Goal: Transaction & Acquisition: Subscribe to service/newsletter

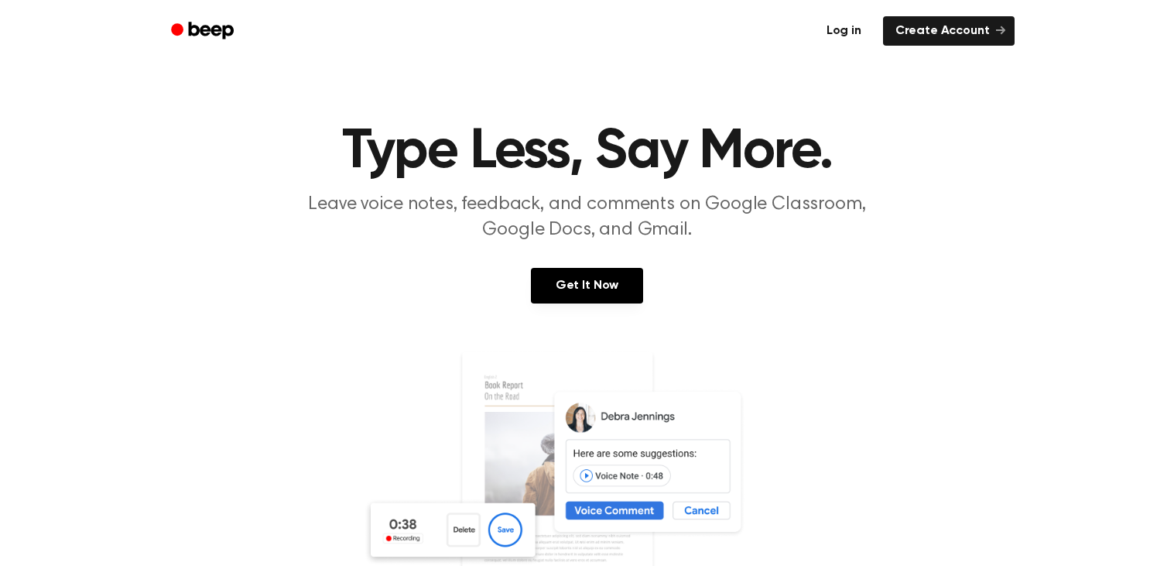
click at [850, 32] on link "Log in" at bounding box center [844, 30] width 60 height 29
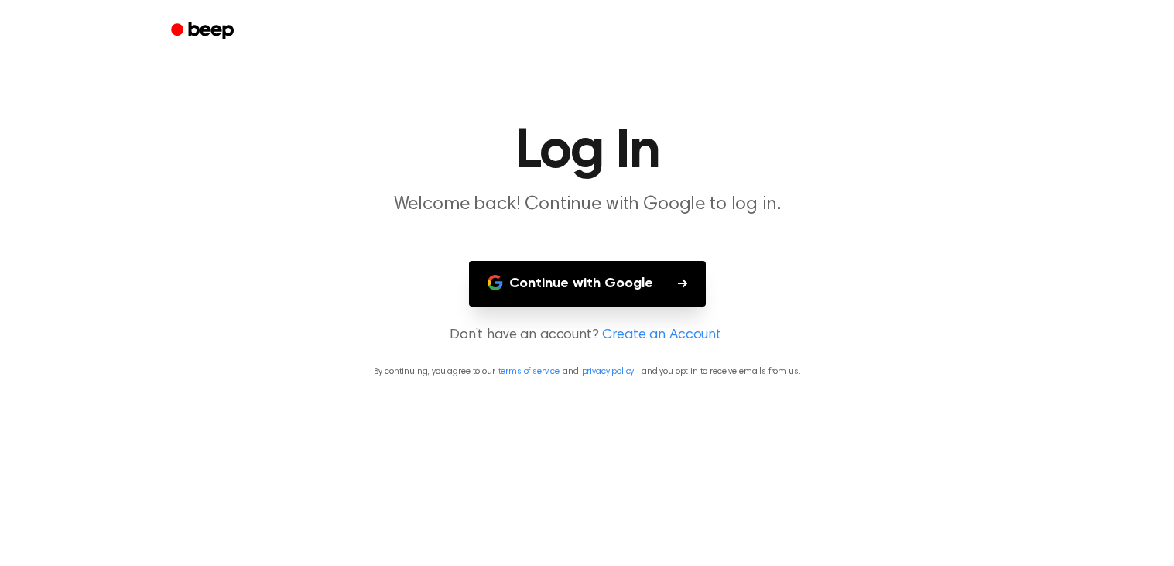
click at [560, 265] on button "Continue with Google" at bounding box center [587, 284] width 237 height 46
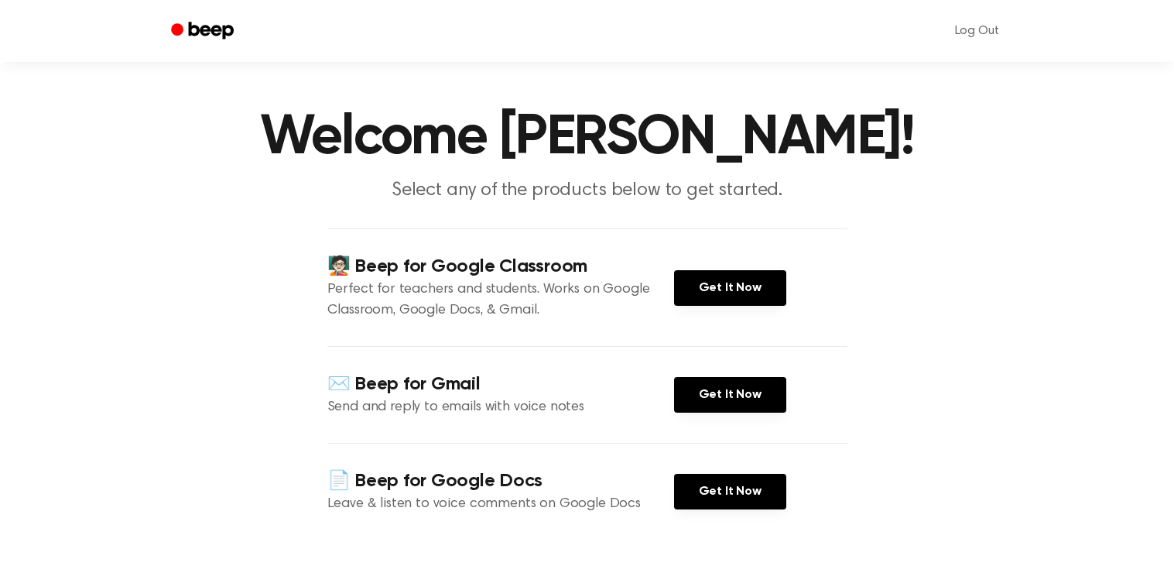
scroll to position [19, 0]
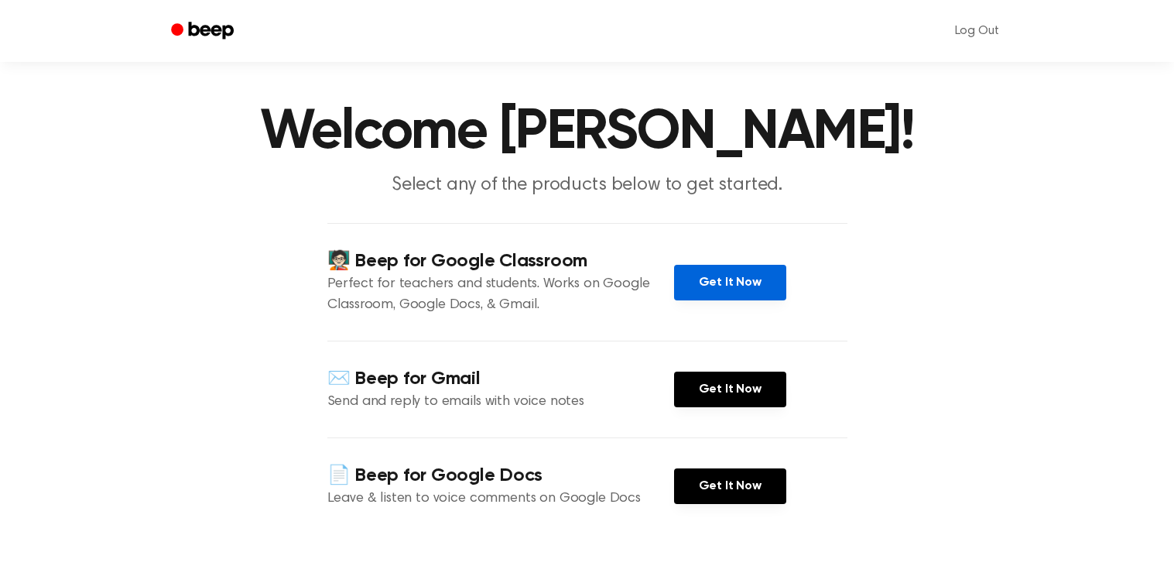
click at [700, 282] on link "Get It Now" at bounding box center [730, 283] width 112 height 36
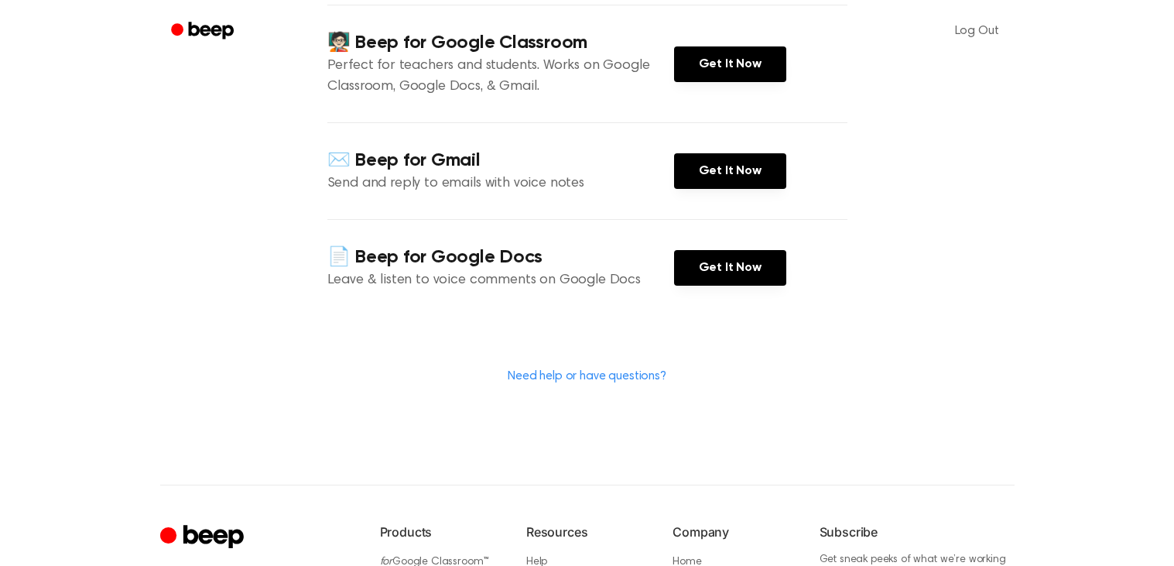
scroll to position [0, 0]
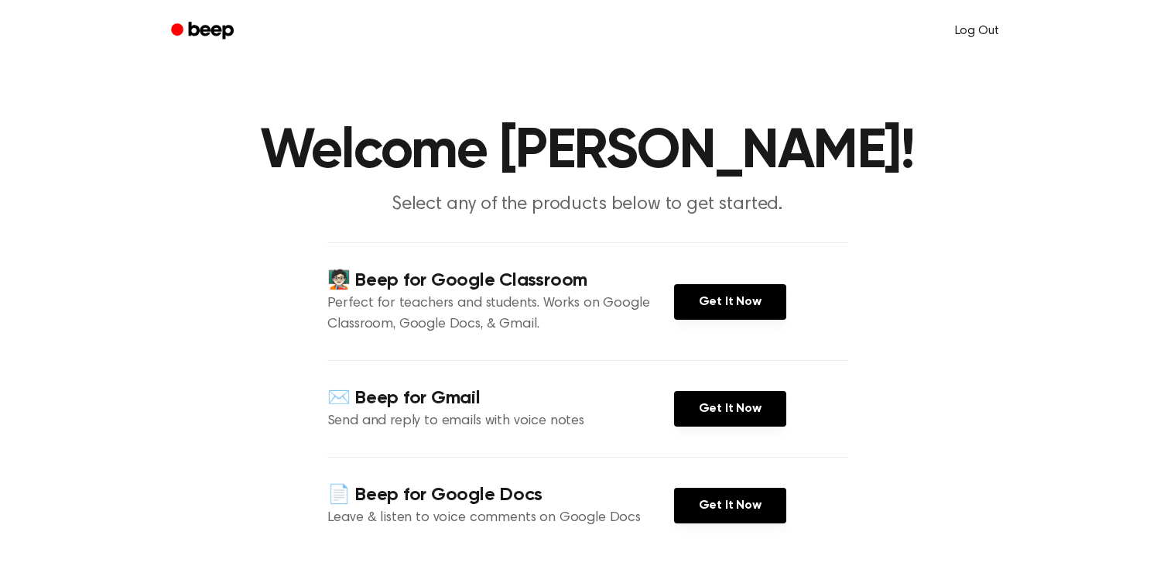
click at [979, 32] on link "Log Out" at bounding box center [976, 30] width 75 height 37
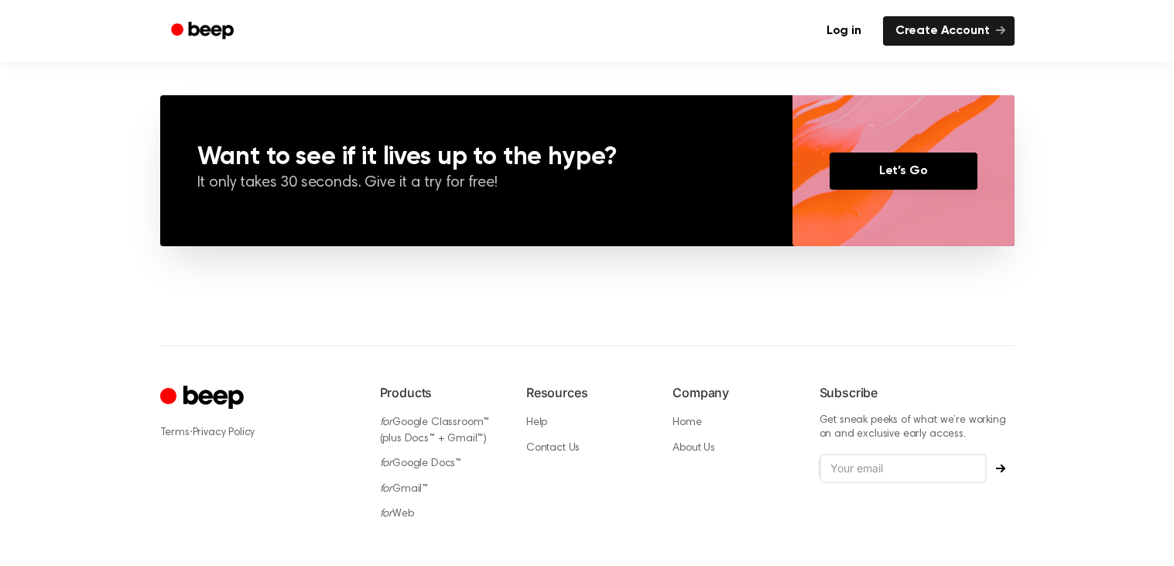
scroll to position [1112, 0]
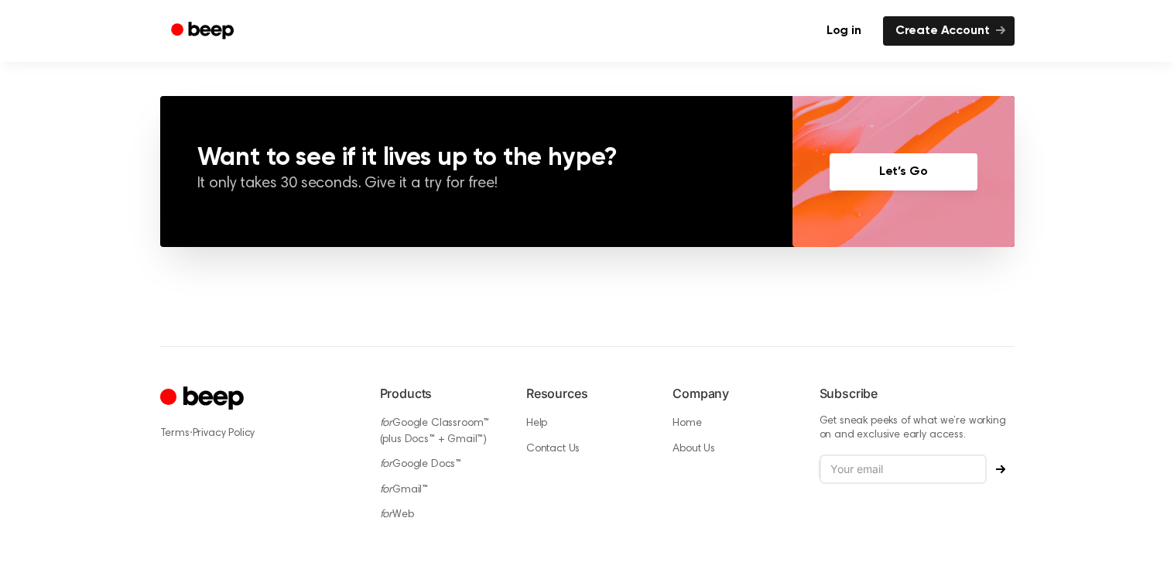
click at [946, 175] on link "Let’s Go" at bounding box center [903, 171] width 148 height 37
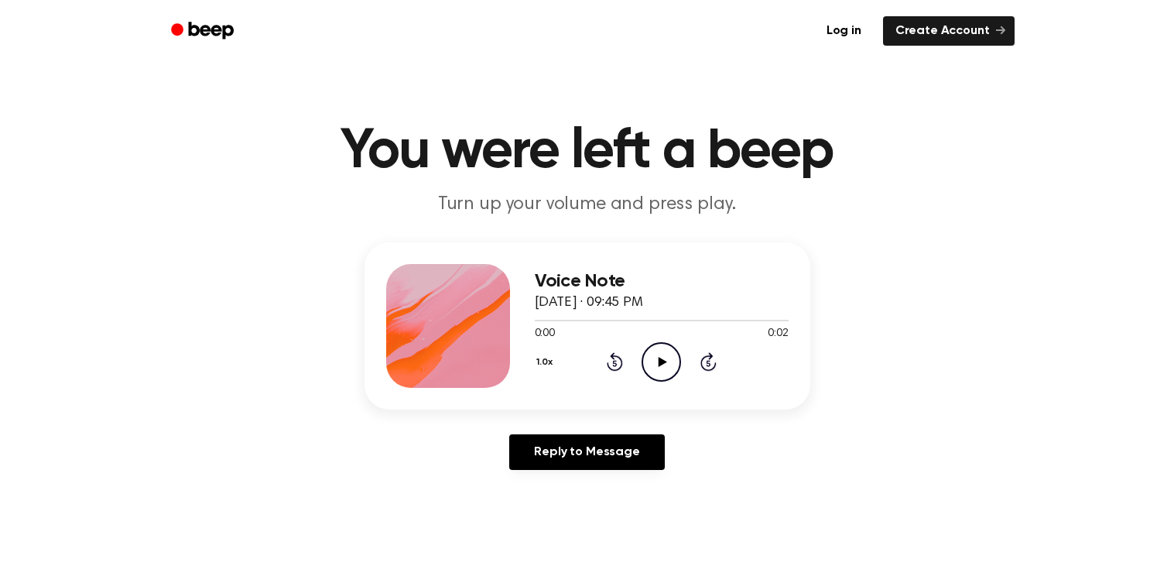
click at [654, 369] on icon "Play Audio" at bounding box center [660, 361] width 39 height 39
click at [841, 38] on link "Log in" at bounding box center [844, 30] width 60 height 29
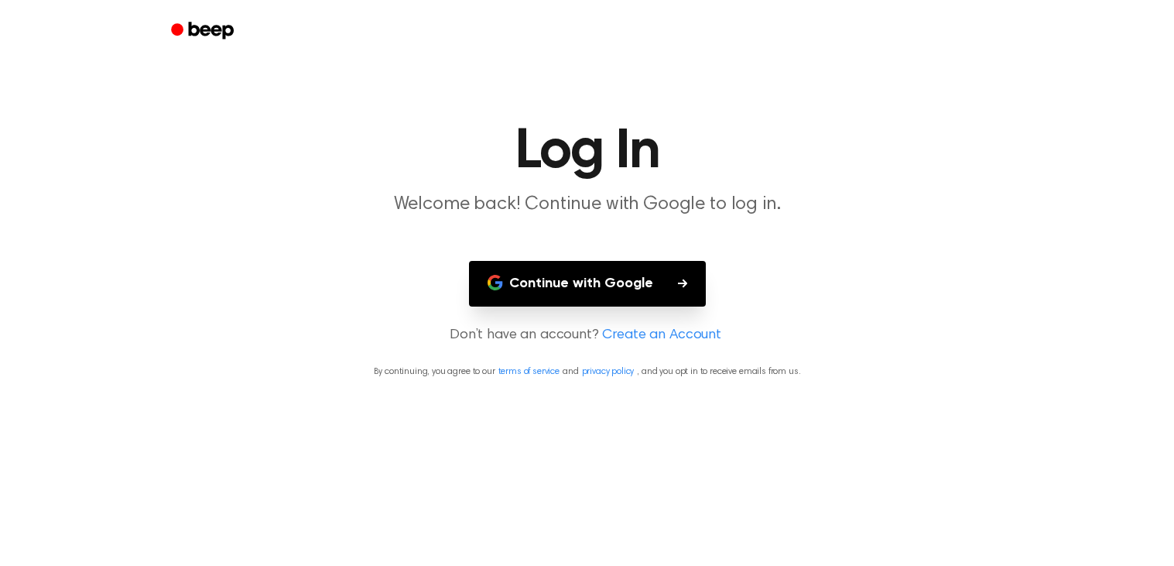
click at [622, 331] on link "Create an Account" at bounding box center [661, 335] width 119 height 21
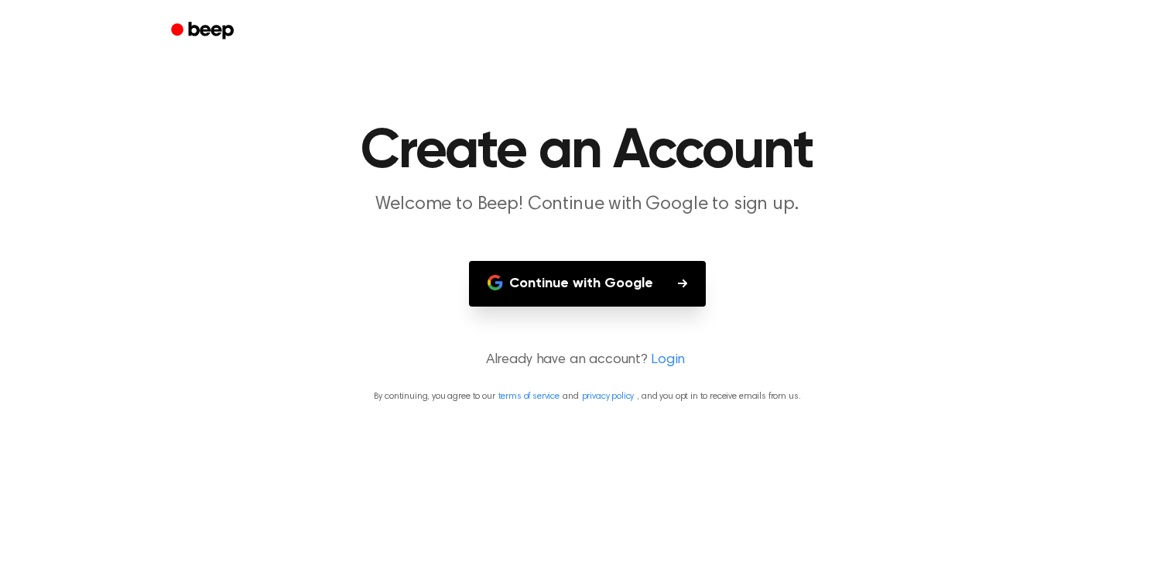
click at [613, 291] on button "Continue with Google" at bounding box center [587, 284] width 237 height 46
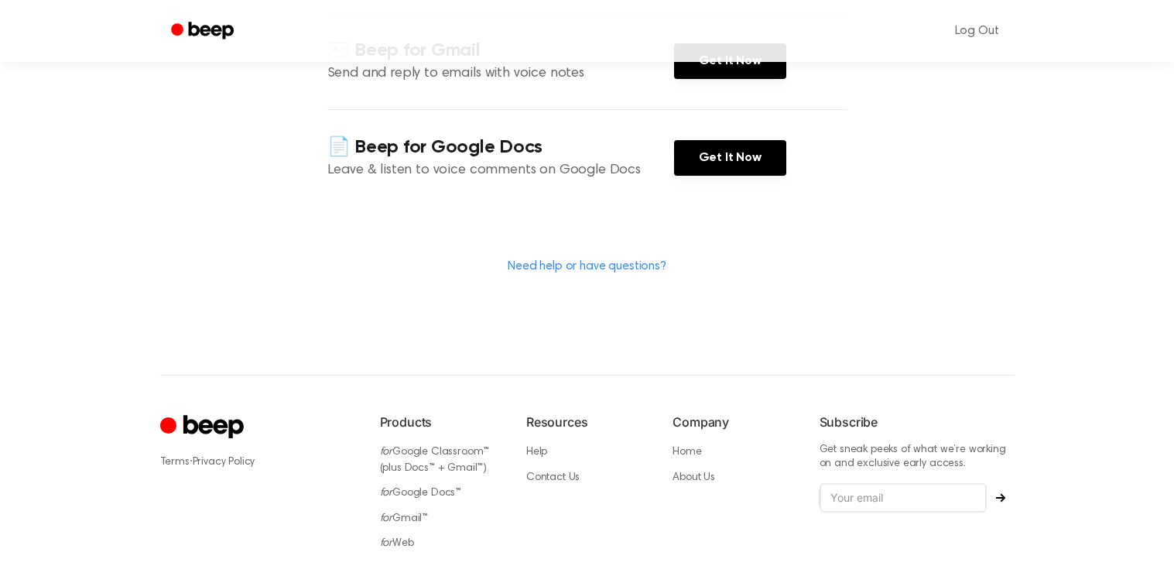
scroll to position [449, 0]
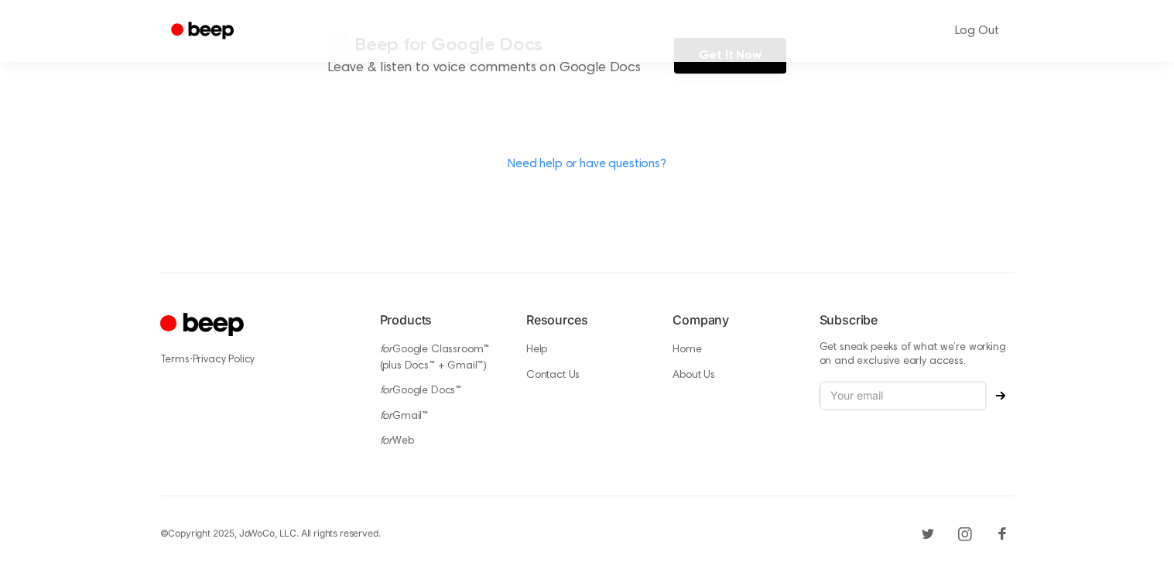
click at [189, 323] on icon "Cruip" at bounding box center [203, 325] width 87 height 30
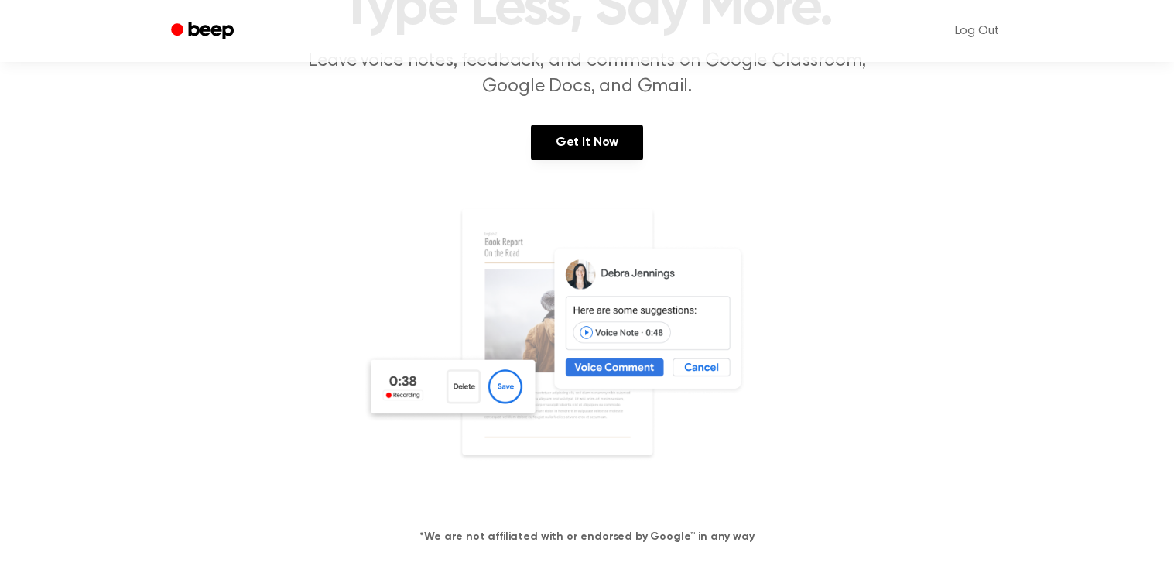
scroll to position [177, 0]
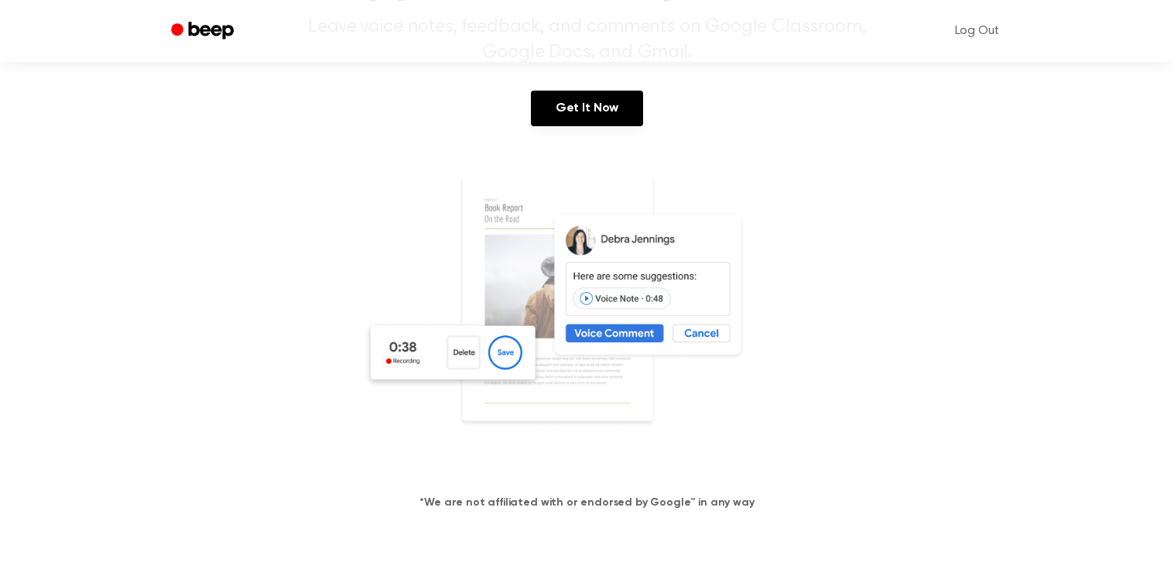
click at [644, 326] on img at bounding box center [587, 321] width 449 height 297
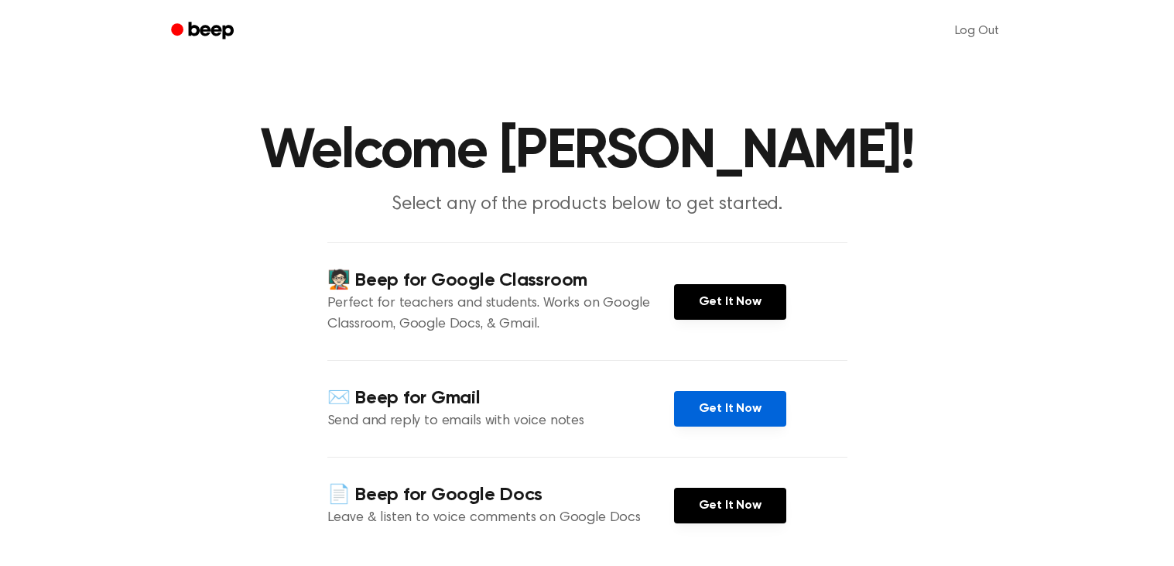
click at [731, 418] on link "Get It Now" at bounding box center [730, 409] width 112 height 36
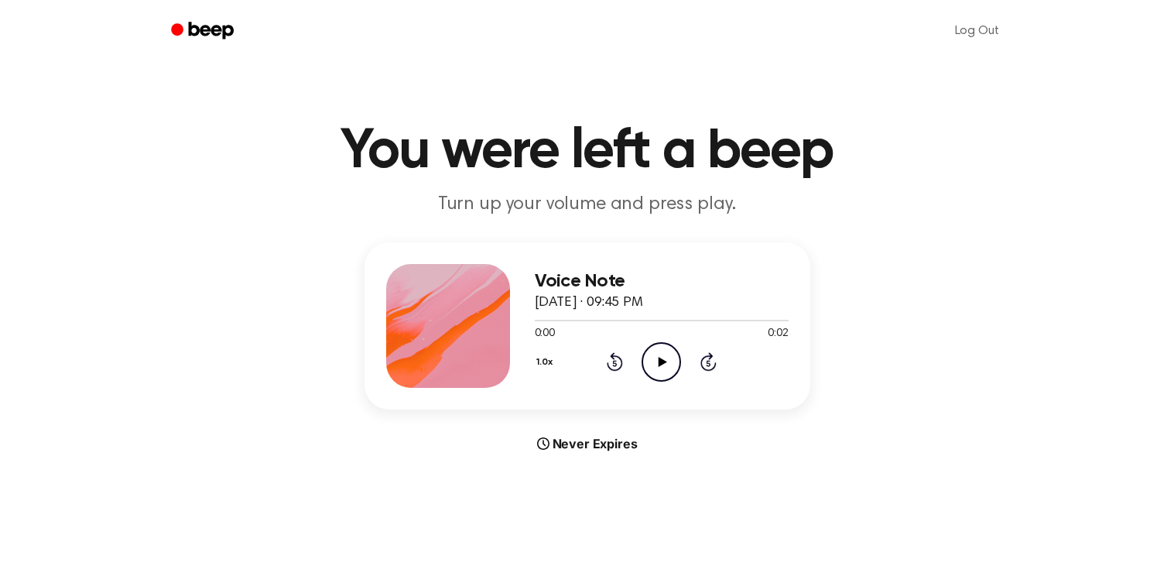
click at [605, 450] on div "Never Expires" at bounding box center [587, 443] width 446 height 19
click at [667, 353] on icon "Play Audio" at bounding box center [660, 361] width 39 height 39
click at [593, 447] on div "Never Expires" at bounding box center [587, 443] width 446 height 19
click at [614, 368] on icon at bounding box center [615, 361] width 16 height 19
click at [581, 443] on div "Never Expires" at bounding box center [587, 443] width 446 height 19
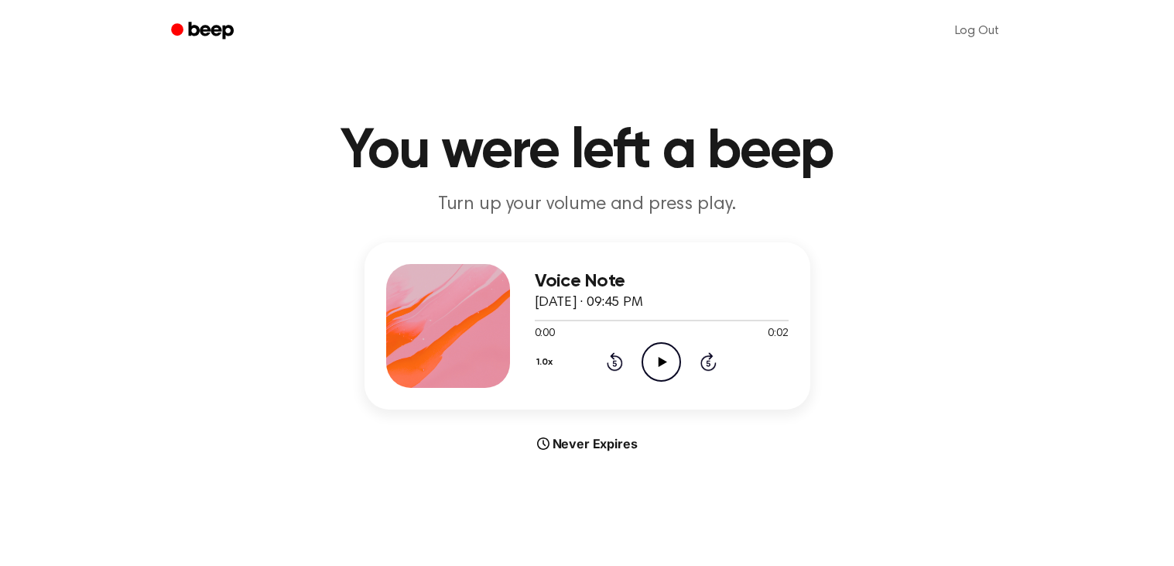
click at [662, 352] on icon "Play Audio" at bounding box center [660, 361] width 39 height 39
click at [983, 29] on link "Log Out" at bounding box center [976, 30] width 75 height 37
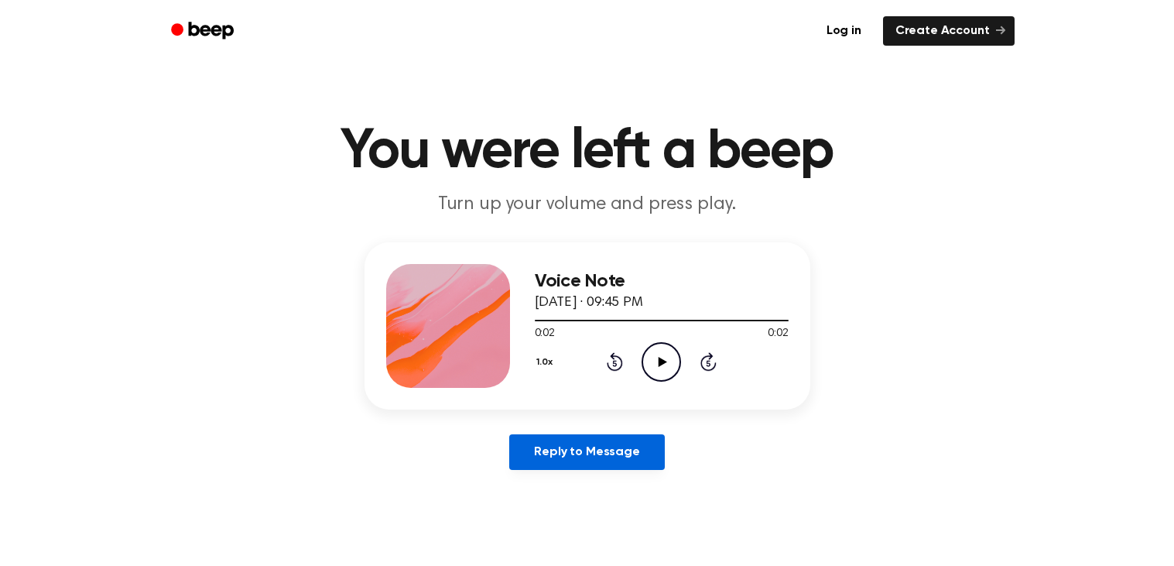
click at [638, 446] on link "Reply to Message" at bounding box center [586, 452] width 155 height 36
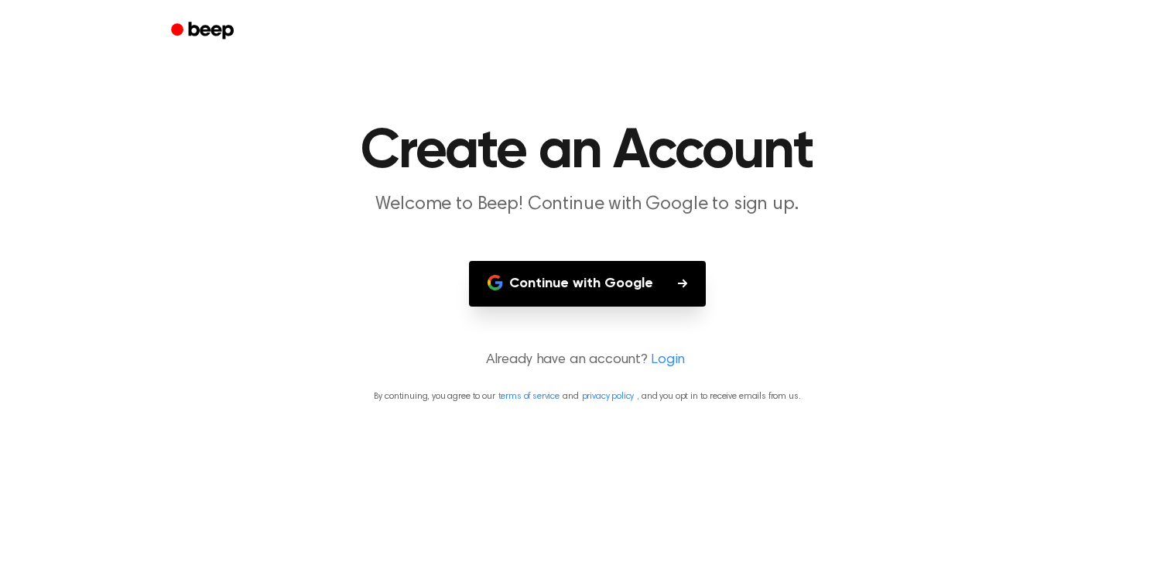
click at [583, 275] on button "Continue with Google" at bounding box center [587, 284] width 237 height 46
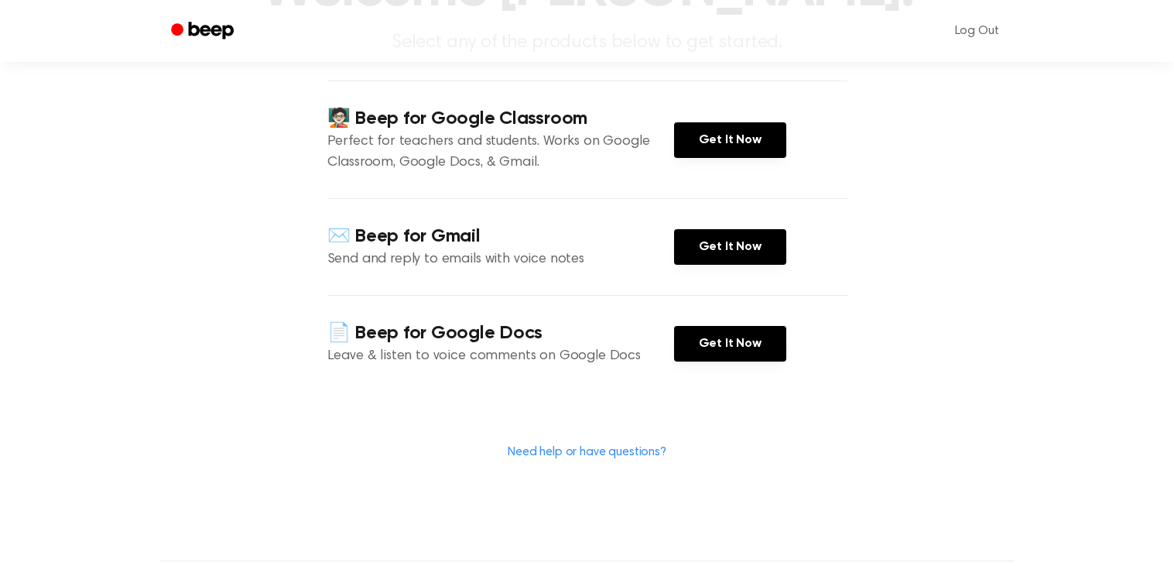
scroll to position [174, 0]
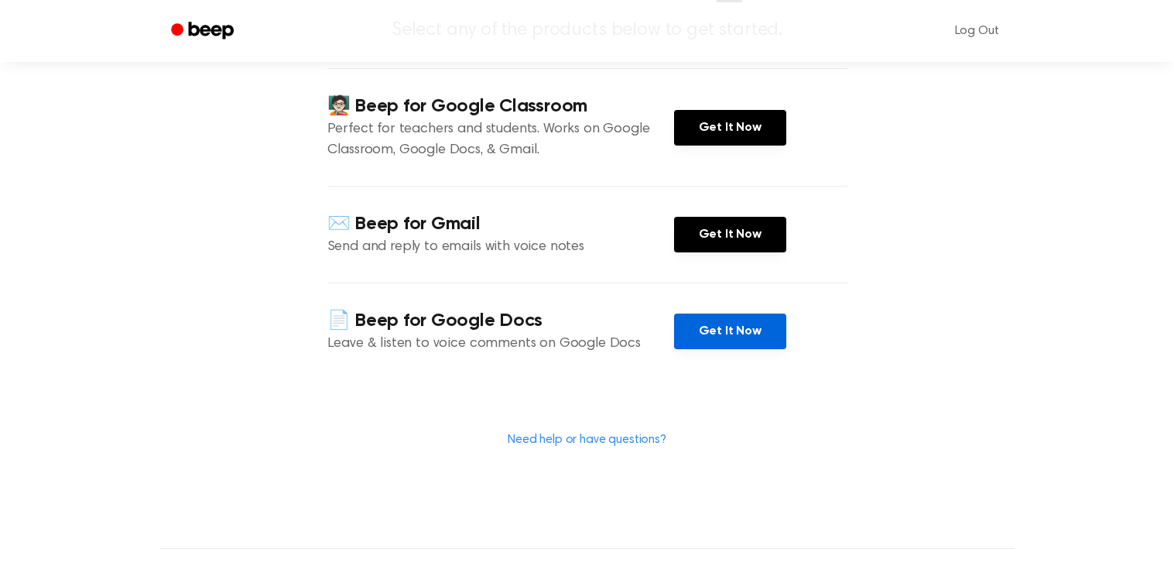
click at [703, 332] on link "Get It Now" at bounding box center [730, 331] width 112 height 36
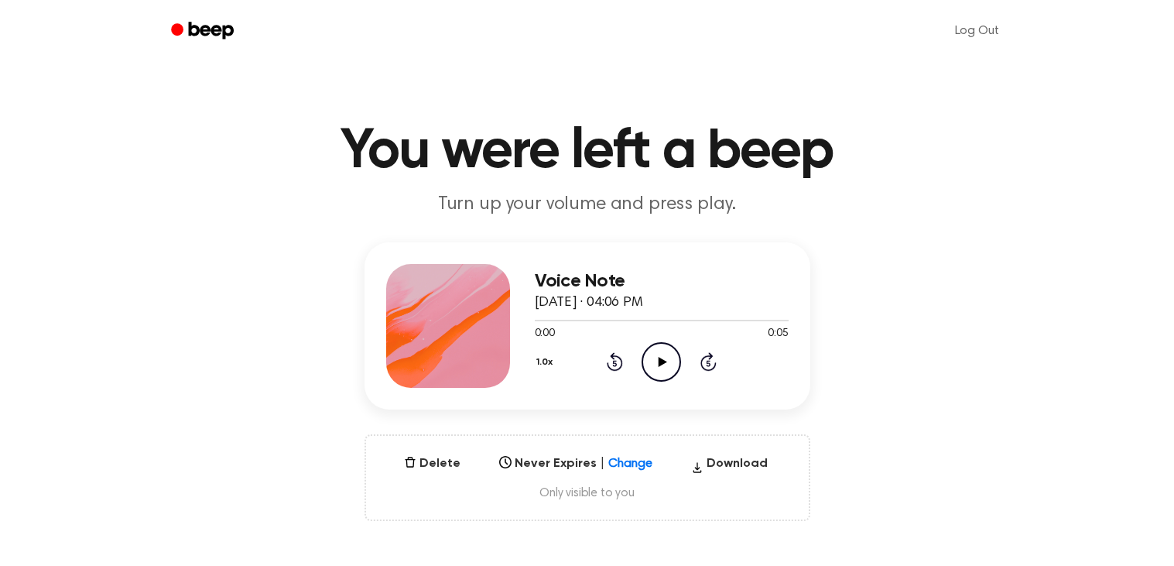
click at [656, 354] on icon "Play Audio" at bounding box center [660, 361] width 39 height 39
